Goal: Find specific page/section: Find specific page/section

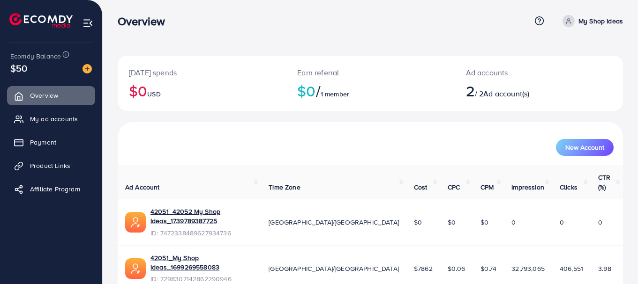
scroll to position [21, 0]
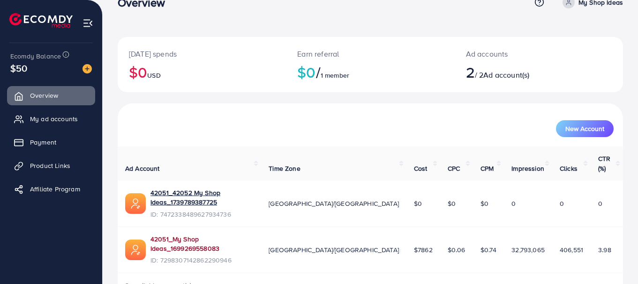
click at [229, 235] on link "42051_My Shop Ideas_1699269558083" at bounding box center [201, 244] width 103 height 19
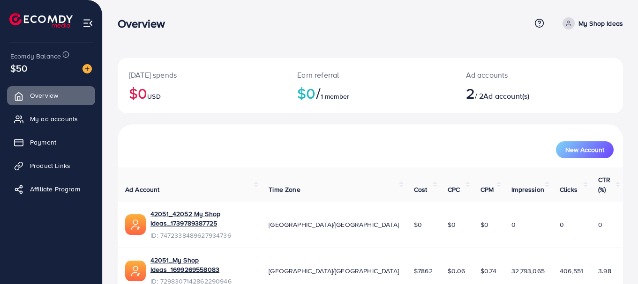
scroll to position [21, 0]
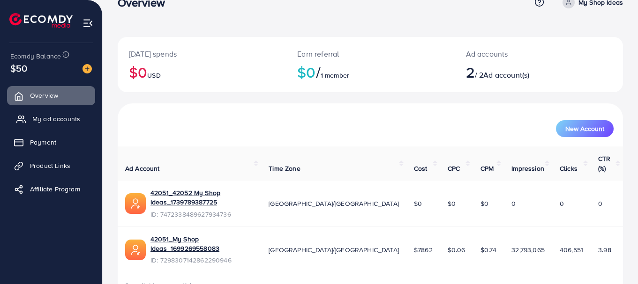
click at [63, 124] on span "My ad accounts" at bounding box center [56, 118] width 48 height 9
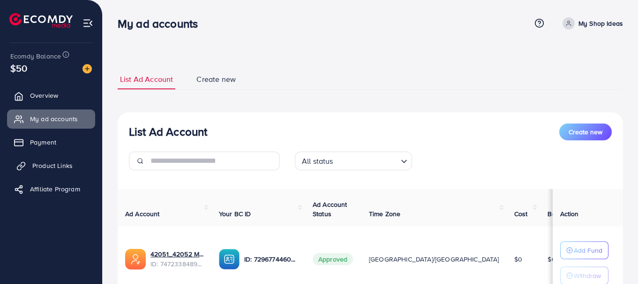
click at [58, 167] on span "Product Links" at bounding box center [52, 165] width 40 height 9
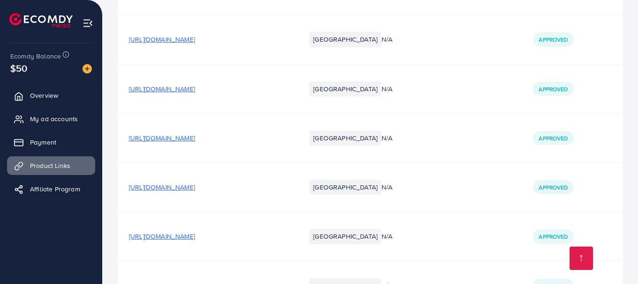
scroll to position [15428, 0]
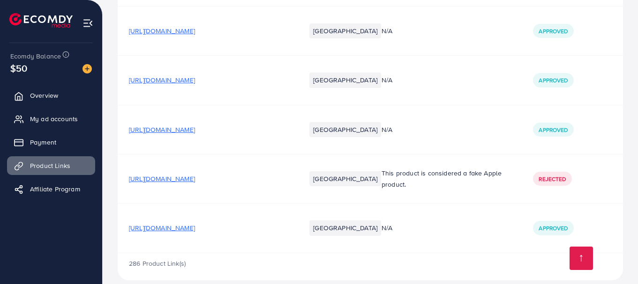
click at [195, 223] on span "[URL][DOMAIN_NAME]" at bounding box center [162, 227] width 66 height 9
